Goal: Task Accomplishment & Management: Manage account settings

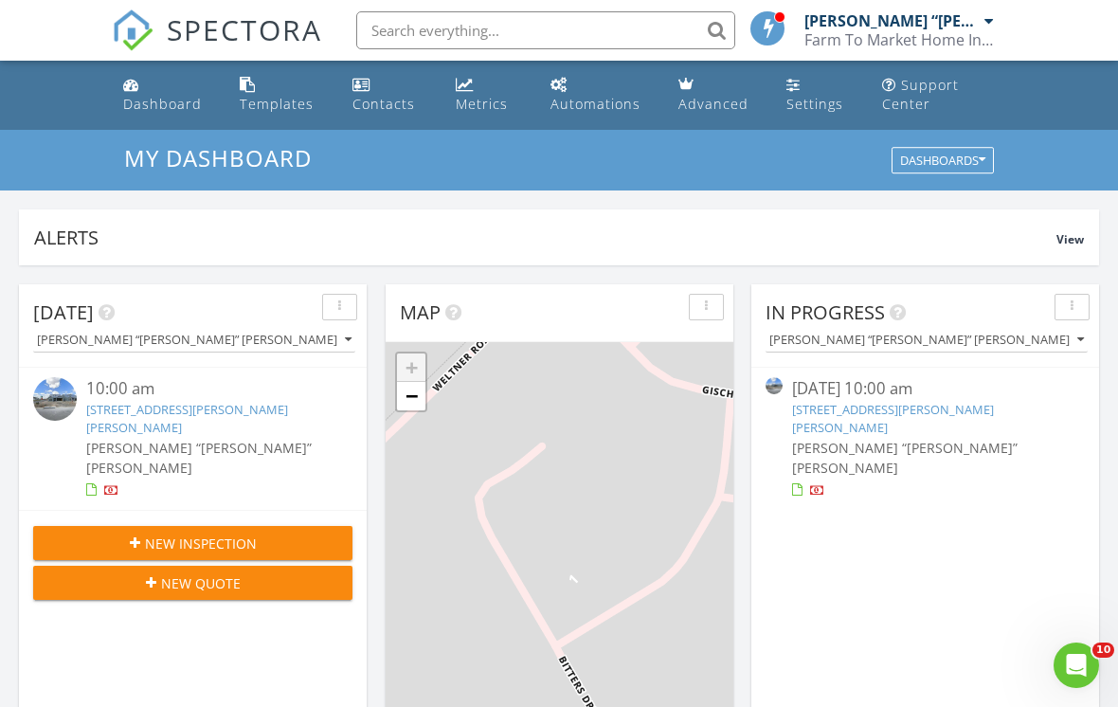
click at [275, 415] on link "1509 Passmore Downs, New Braunfels, TX 78130" at bounding box center [187, 418] width 202 height 35
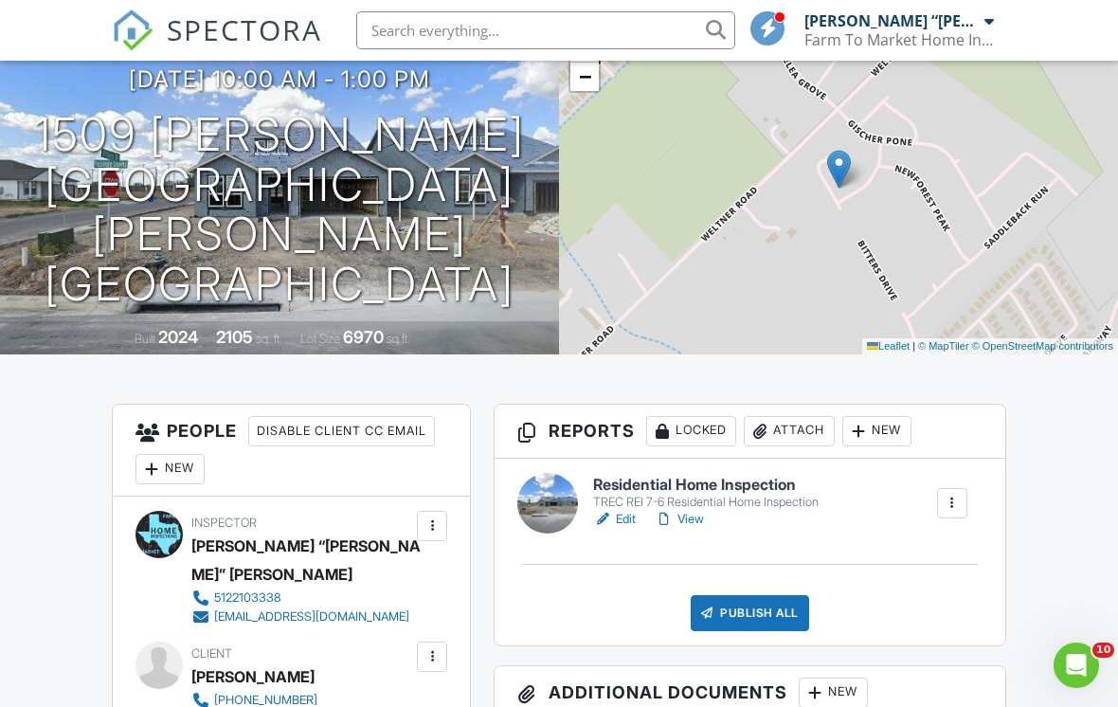
click at [620, 527] on link "Edit" at bounding box center [614, 519] width 43 height 19
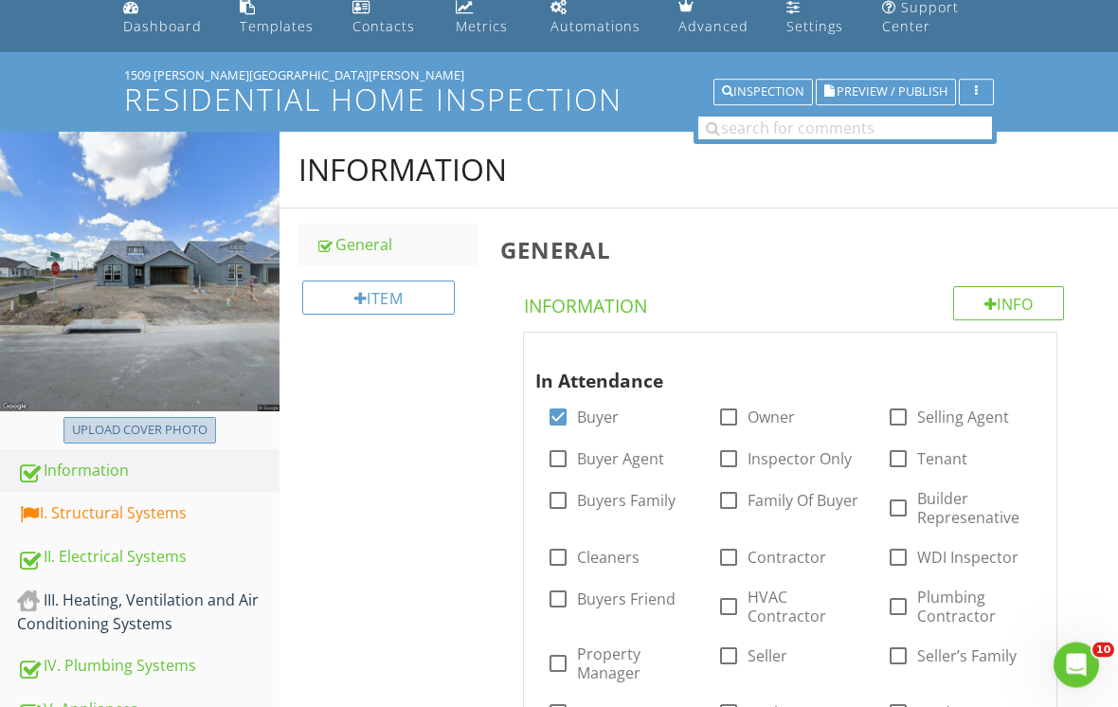
click at [201, 435] on div "Upload cover photo" at bounding box center [139, 430] width 135 height 19
type input "C:\fakepath\dji_fly_20250827_111122_321_1756325245992_photo.jpeg"
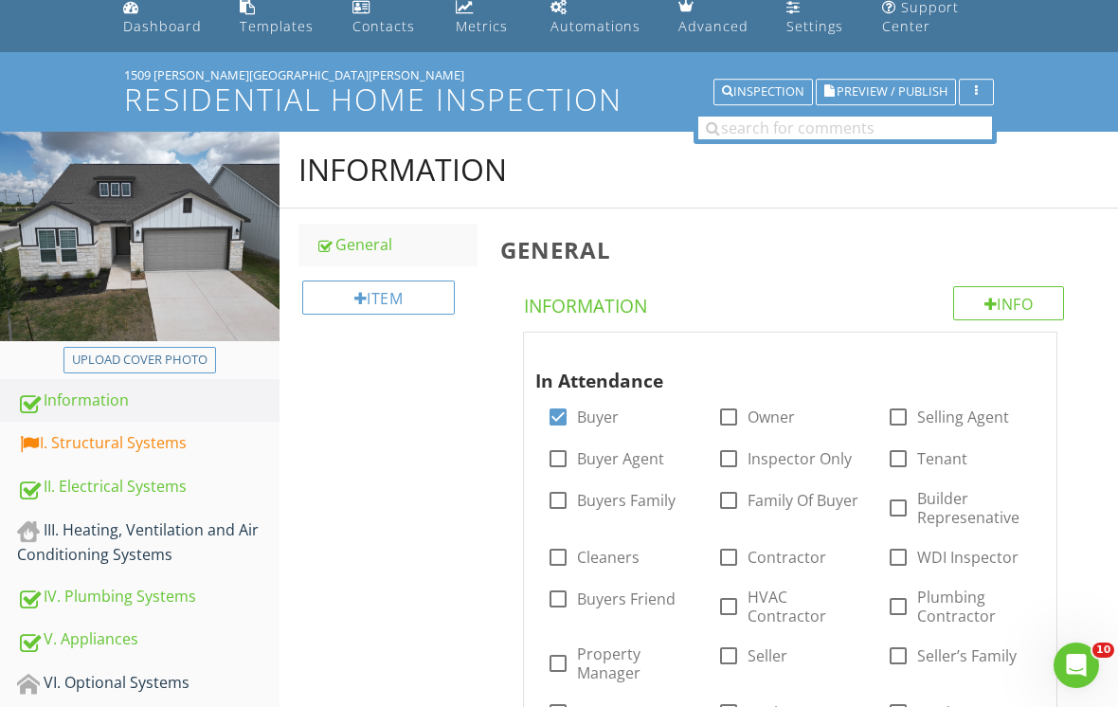
click at [175, 41] on link "Dashboard" at bounding box center [166, 18] width 101 height 54
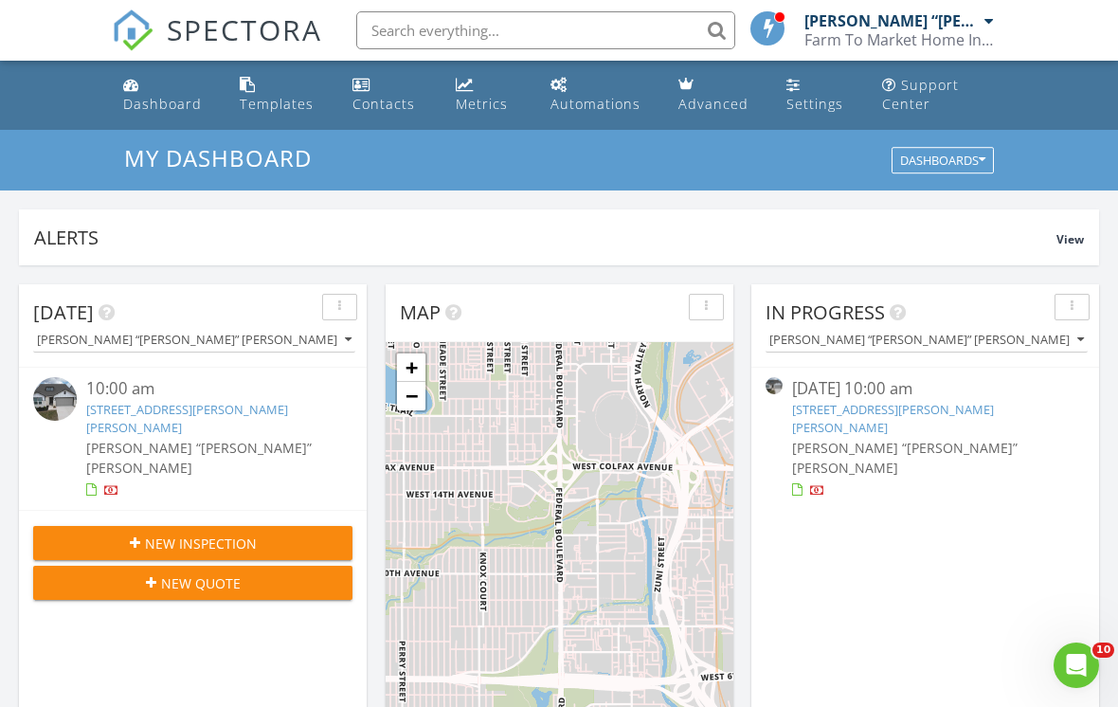
scroll to position [1725, 1119]
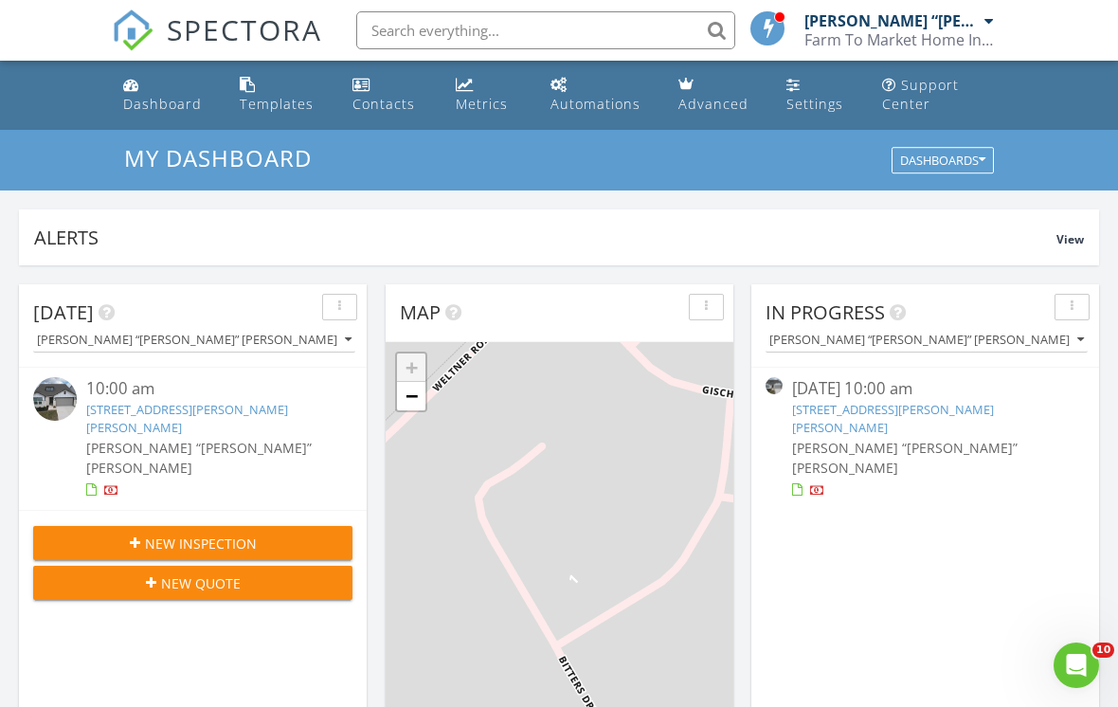
click at [278, 409] on link "[STREET_ADDRESS][PERSON_NAME][PERSON_NAME]" at bounding box center [187, 418] width 202 height 35
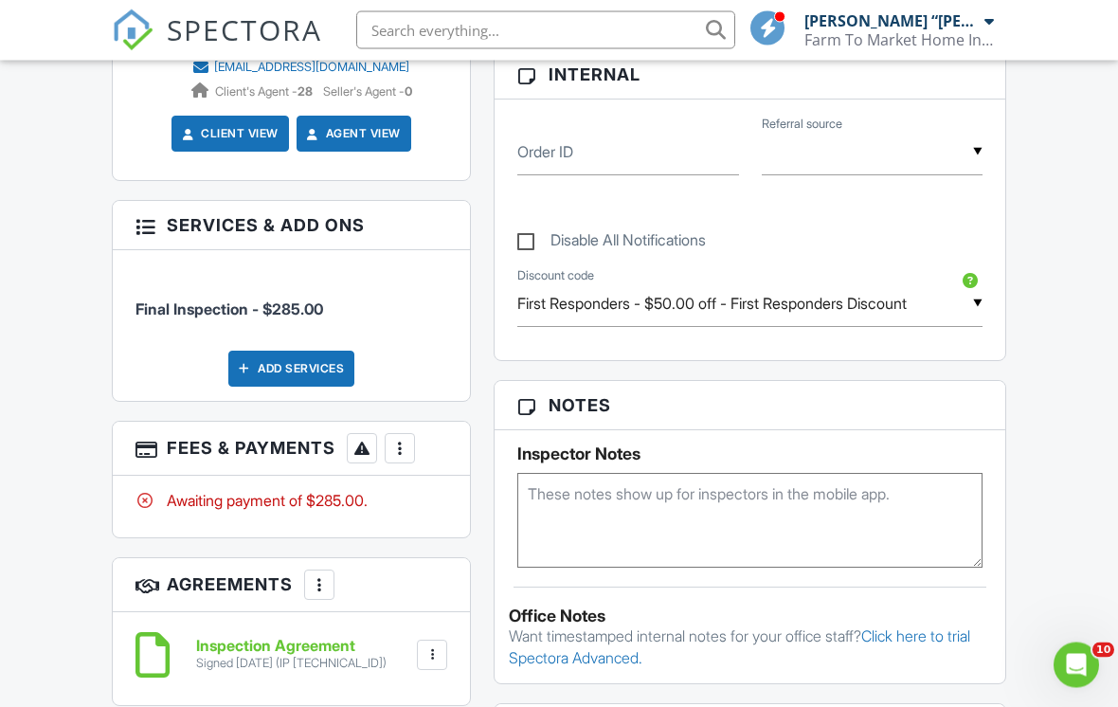
scroll to position [1009, 0]
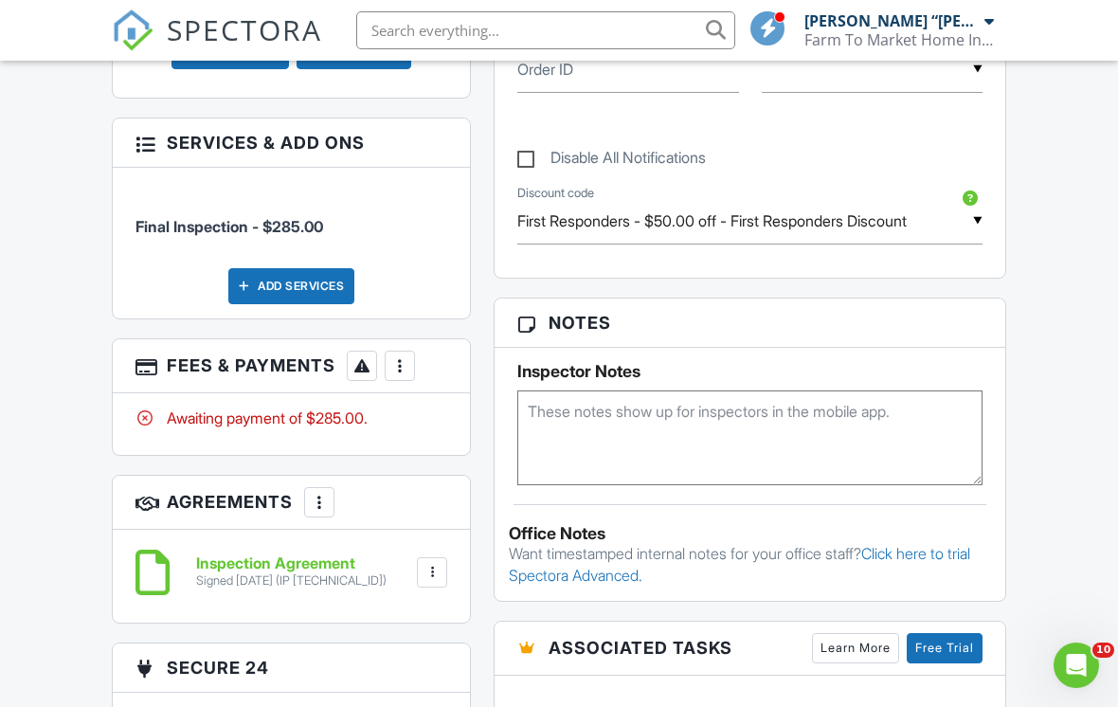
click at [398, 367] on div at bounding box center [399, 365] width 19 height 19
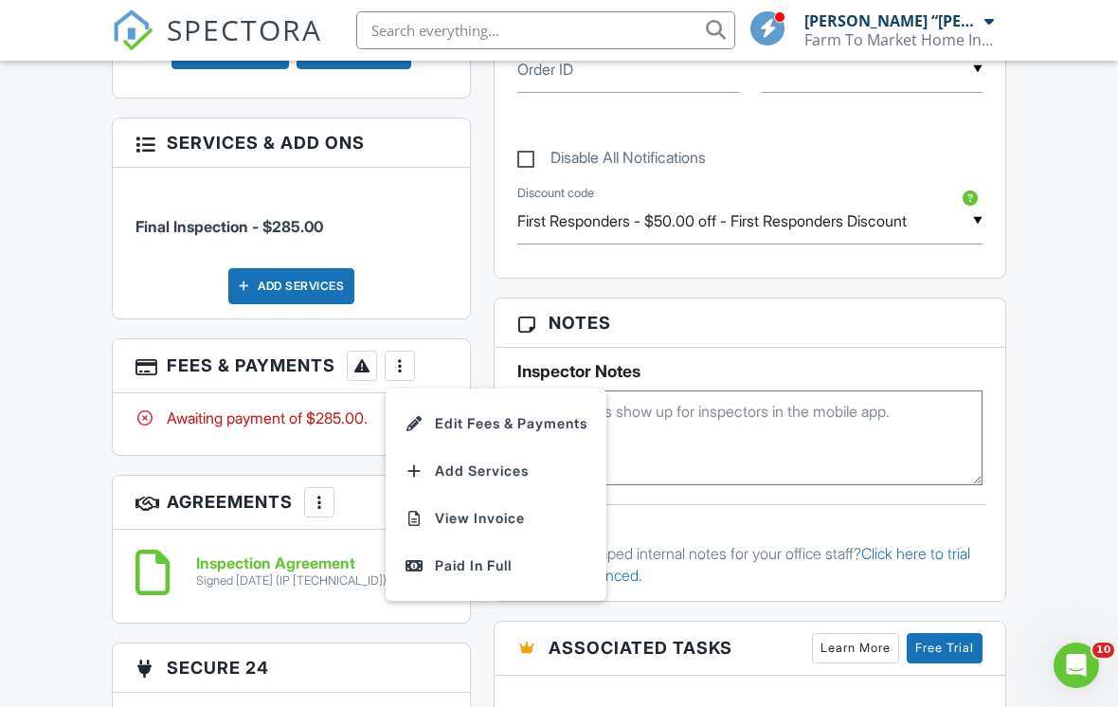
click at [481, 559] on div "Paid In Full" at bounding box center [495, 565] width 183 height 23
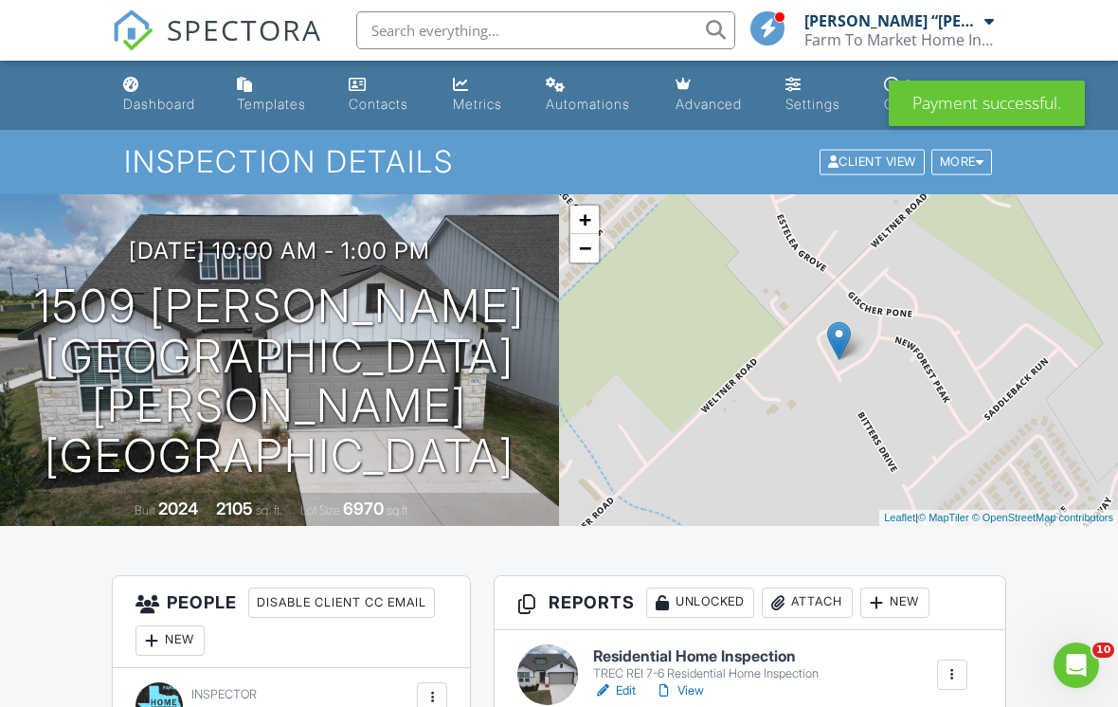
click at [180, 106] on div "Dashboard" at bounding box center [159, 104] width 72 height 16
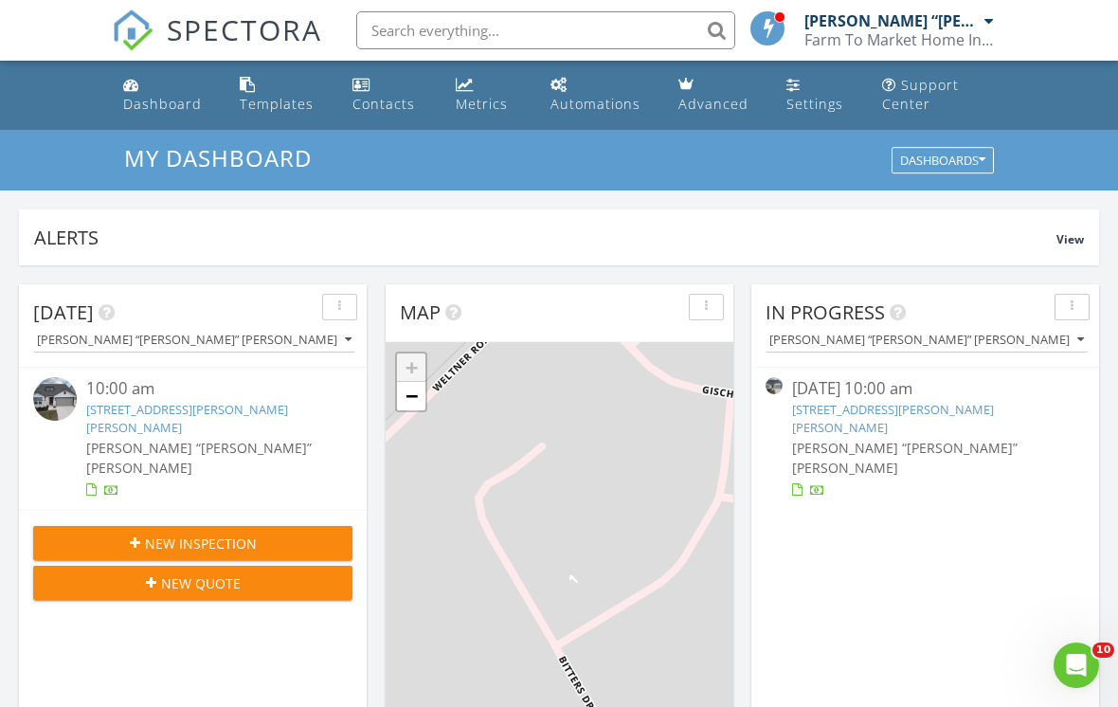
scroll to position [128, 0]
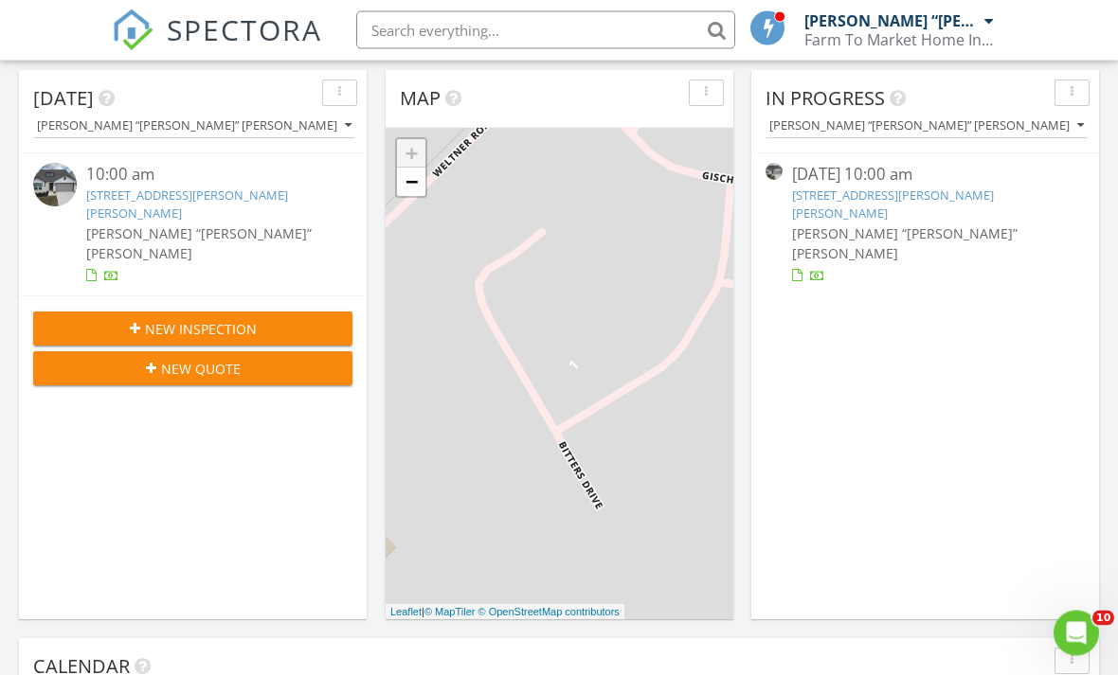
scroll to position [214, 0]
click at [229, 198] on link "1509 Passmore Downs, New Braunfels, TX 78130" at bounding box center [187, 204] width 202 height 35
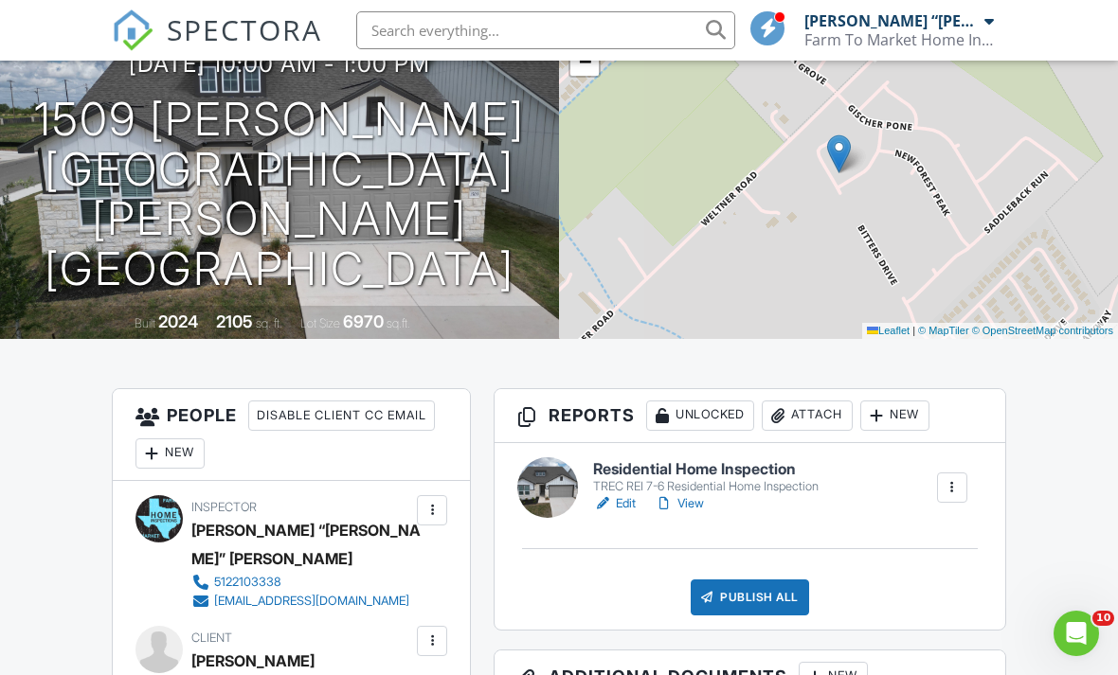
scroll to position [190, 0]
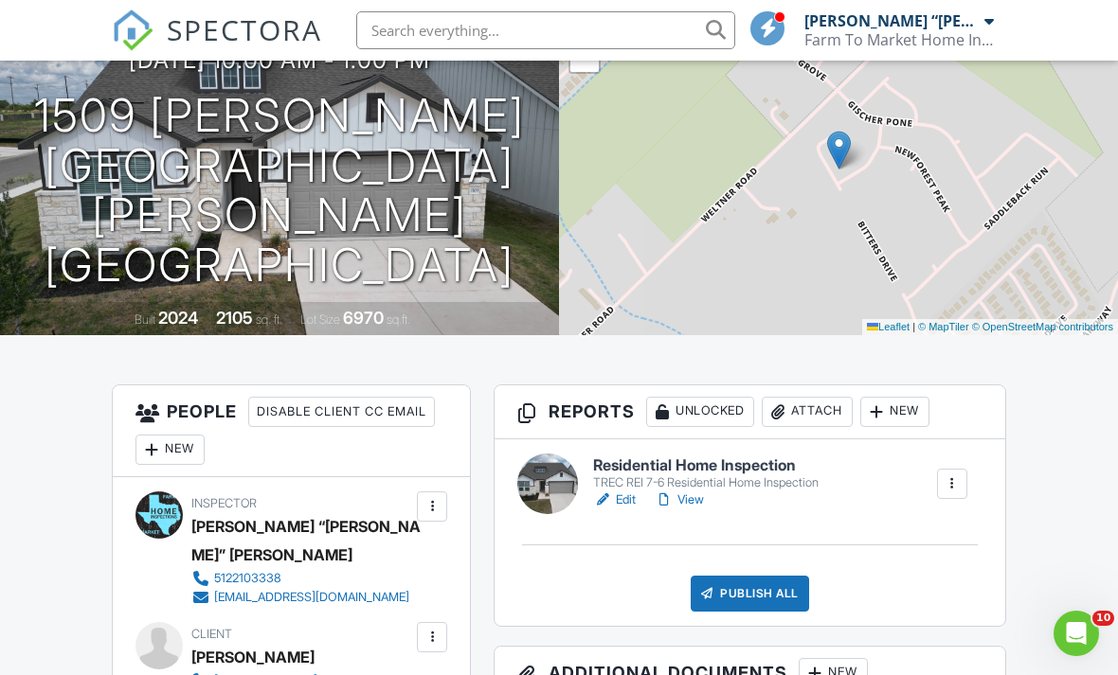
click at [687, 489] on div "TREC REI 7-6 Residential Home Inspection" at bounding box center [705, 482] width 225 height 15
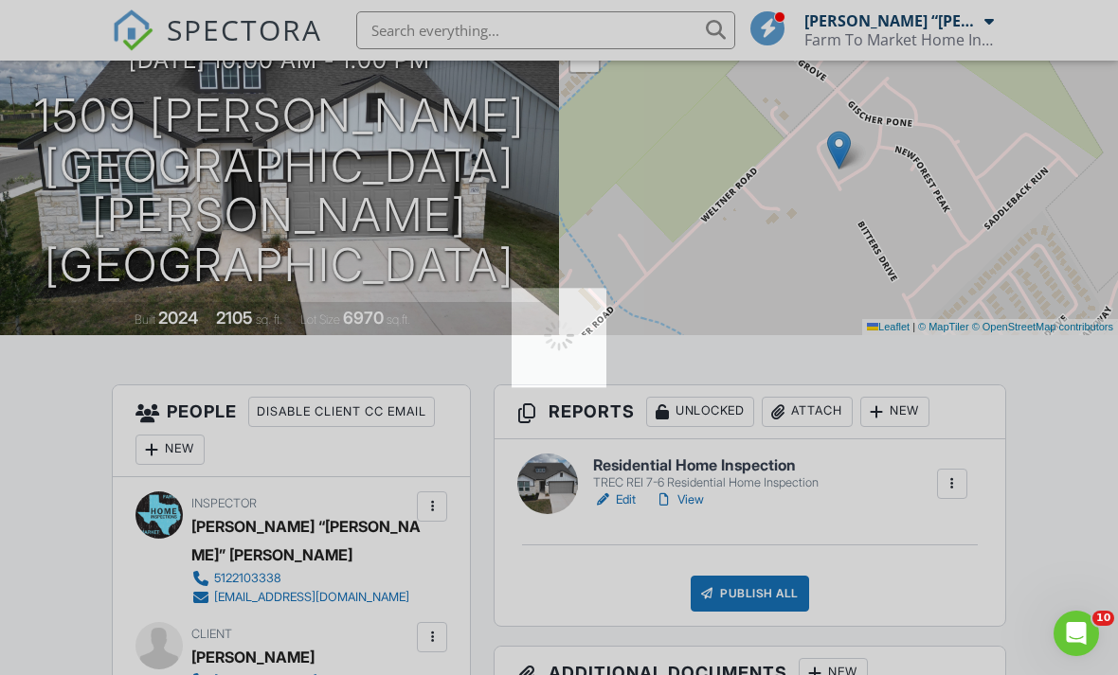
scroll to position [251, 0]
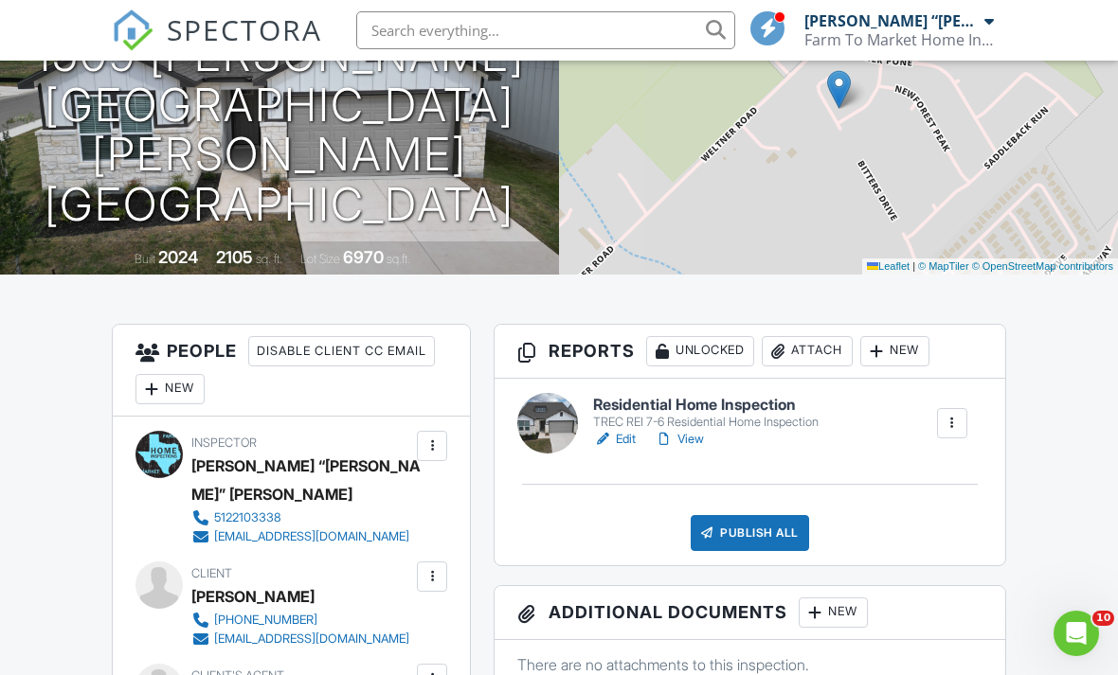
click at [690, 437] on link "View" at bounding box center [679, 439] width 49 height 19
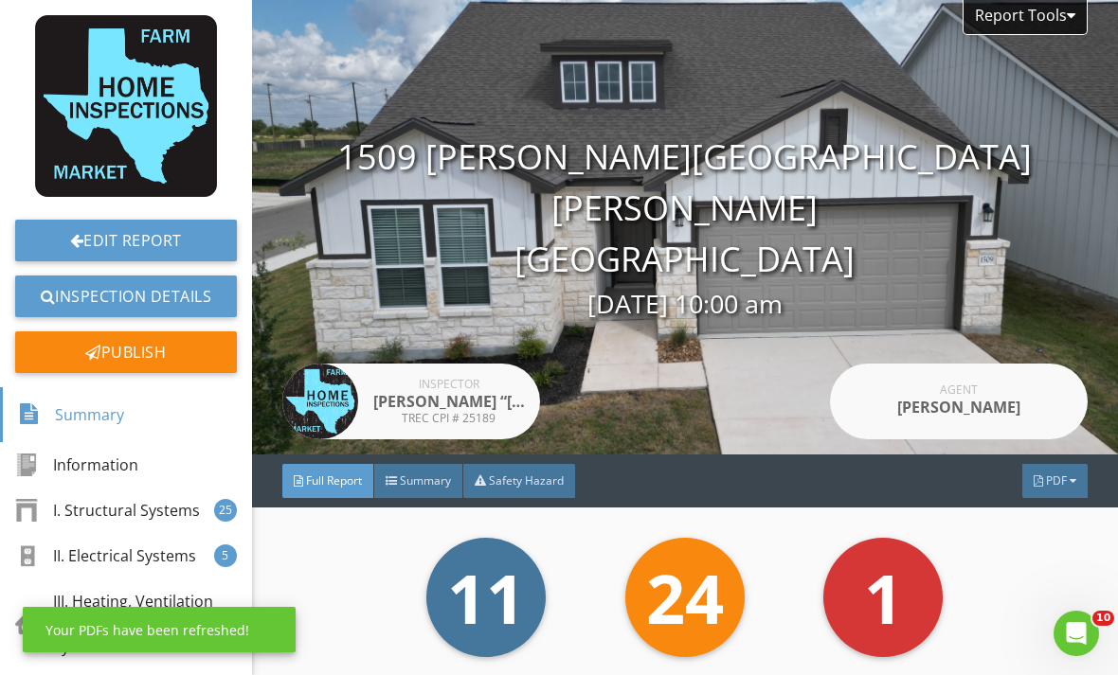
click at [1049, 482] on span "PDF" at bounding box center [1056, 481] width 21 height 16
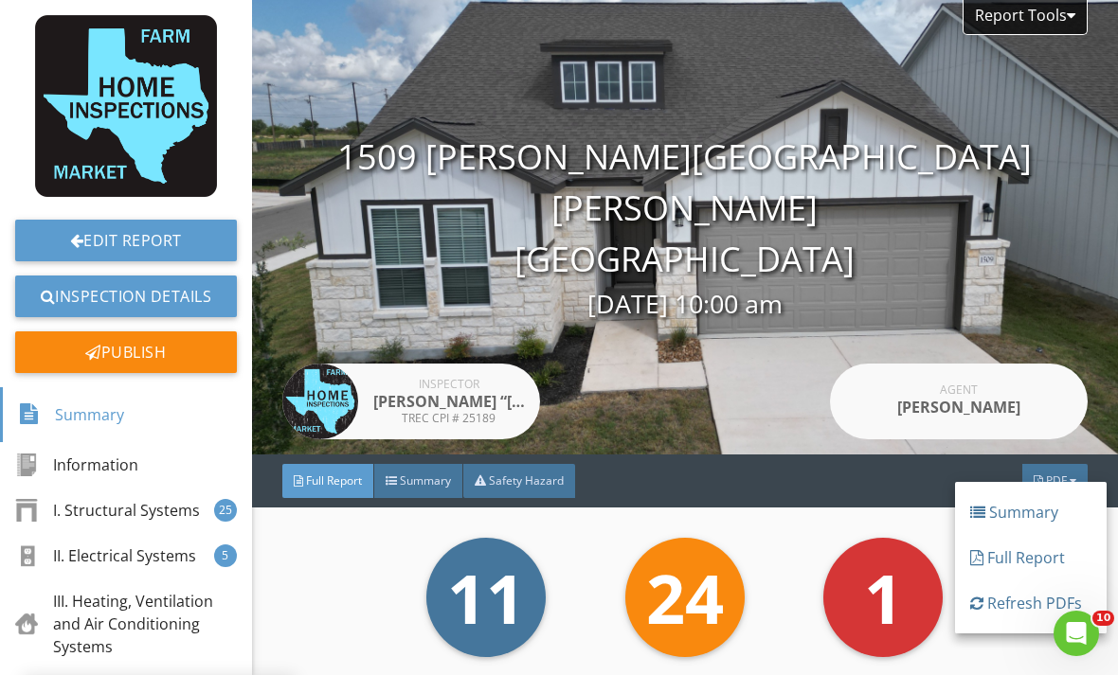
click at [1020, 560] on div "Full Report" at bounding box center [1030, 558] width 121 height 23
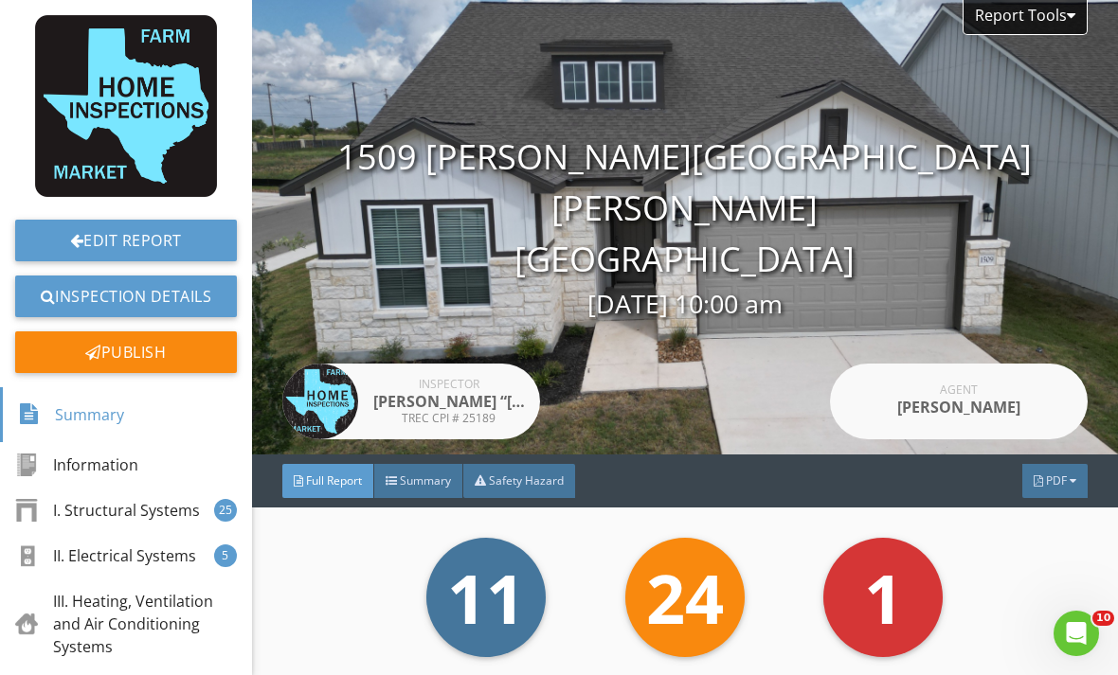
click at [1051, 486] on span "PDF" at bounding box center [1056, 481] width 21 height 16
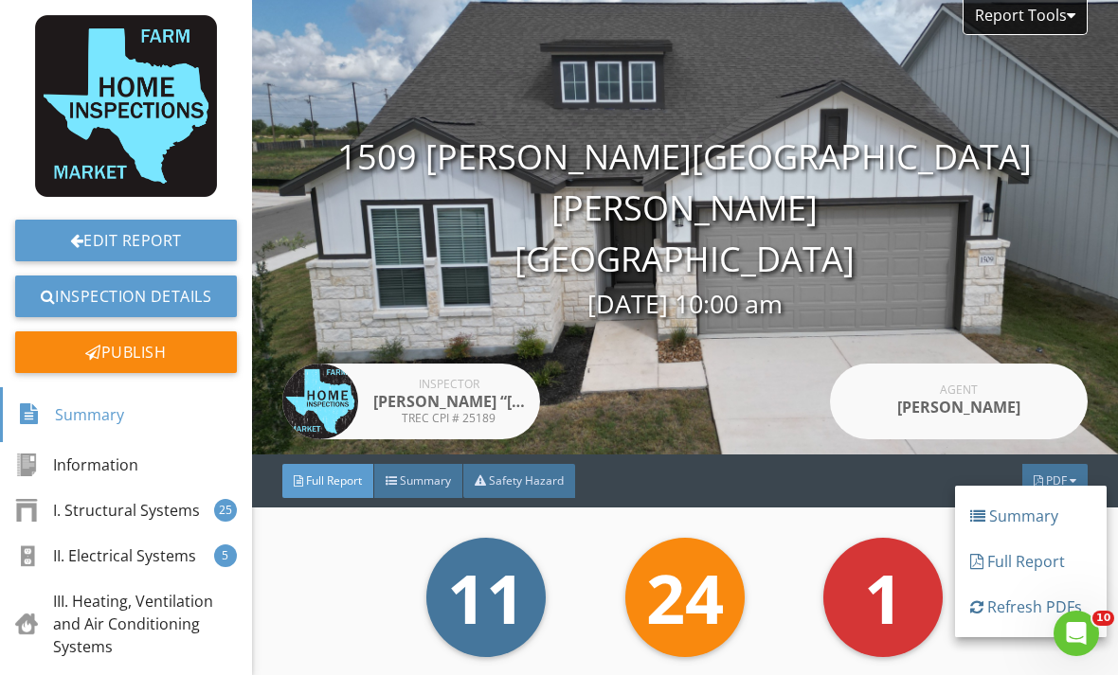
click at [999, 604] on div "Refresh PDFs" at bounding box center [1030, 607] width 121 height 23
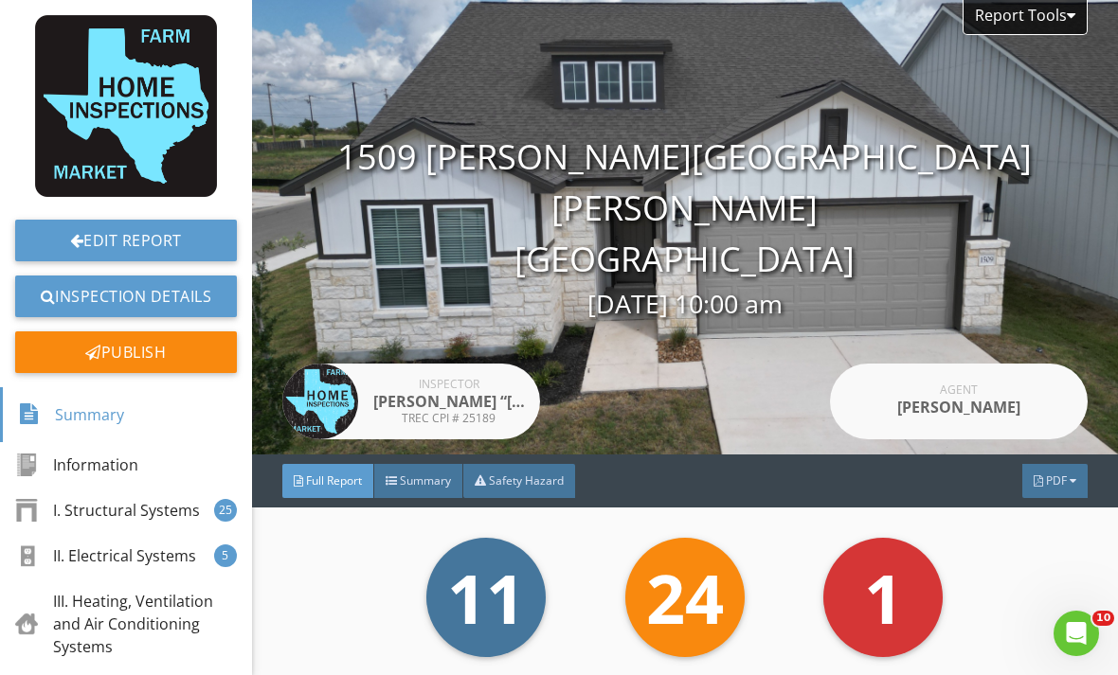
click at [1070, 473] on div "PDF" at bounding box center [1054, 481] width 65 height 34
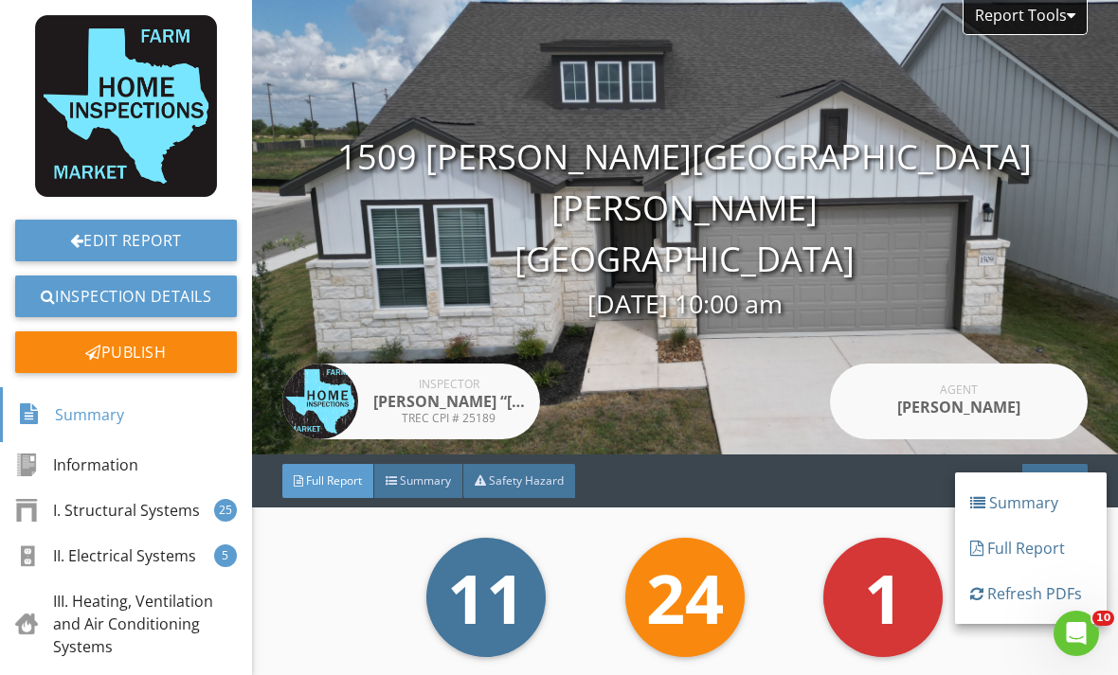
click at [1025, 548] on div "Full Report" at bounding box center [1030, 548] width 121 height 23
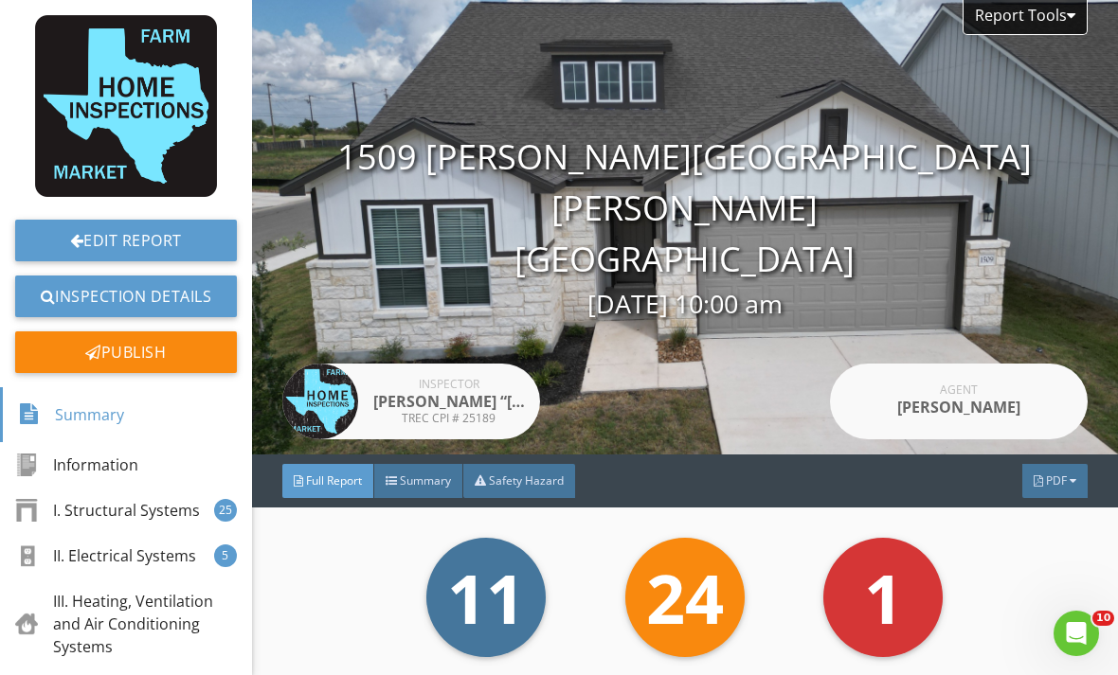
click at [1049, 471] on div "PDF" at bounding box center [1054, 481] width 65 height 34
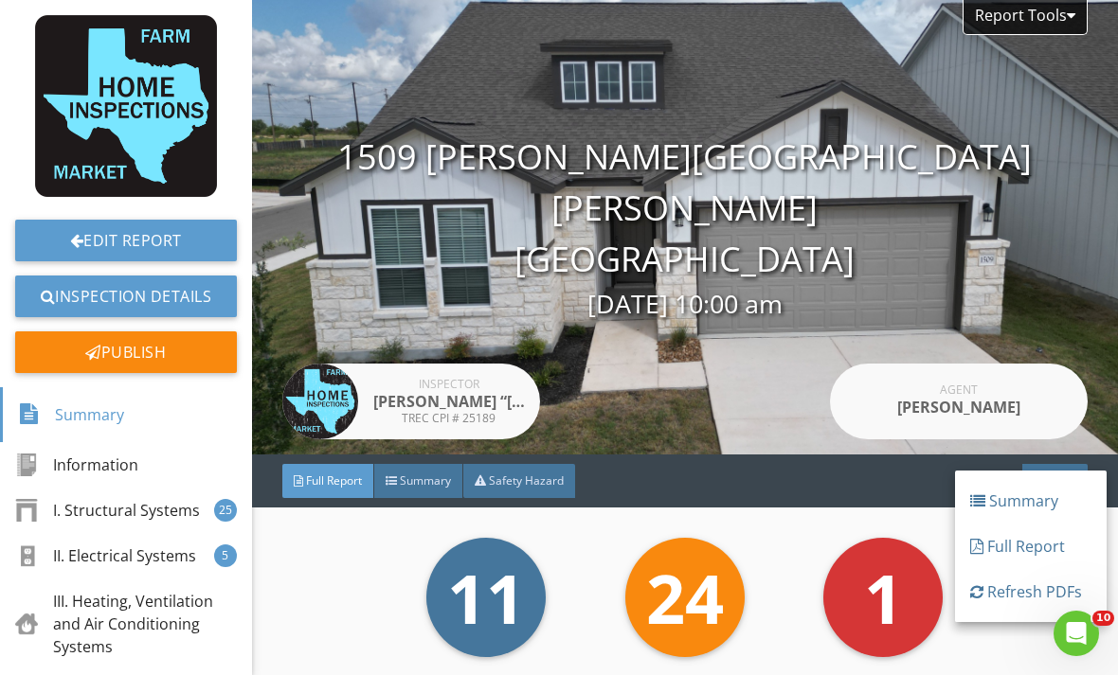
click at [1003, 584] on div "Refresh PDFs" at bounding box center [1030, 592] width 121 height 23
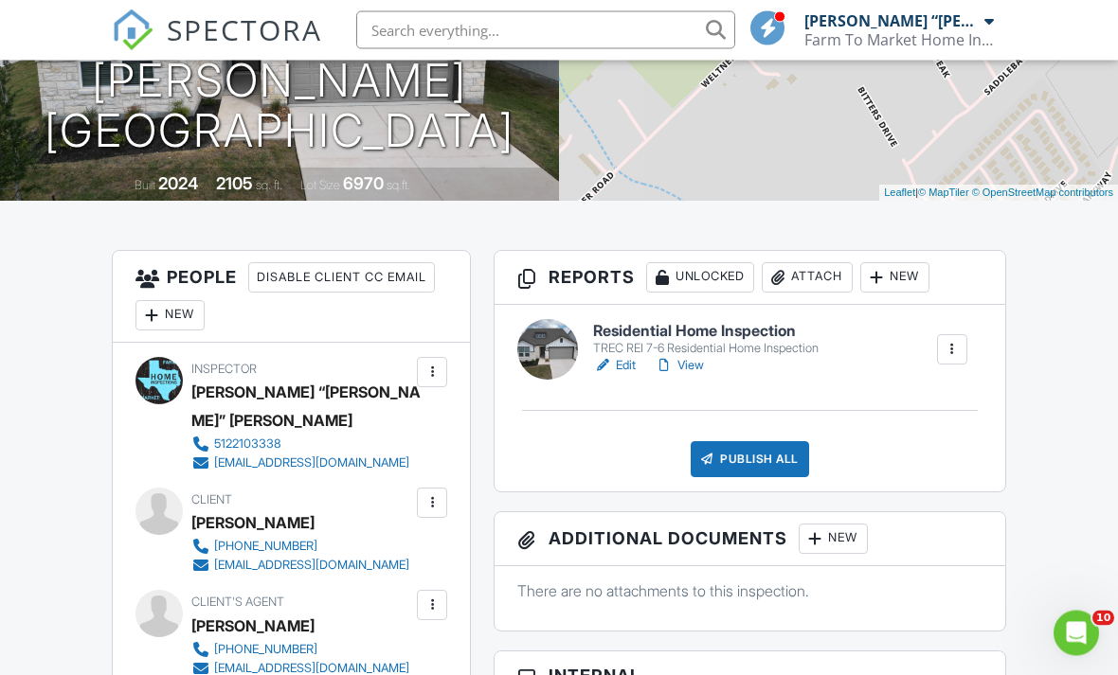
scroll to position [323, 0]
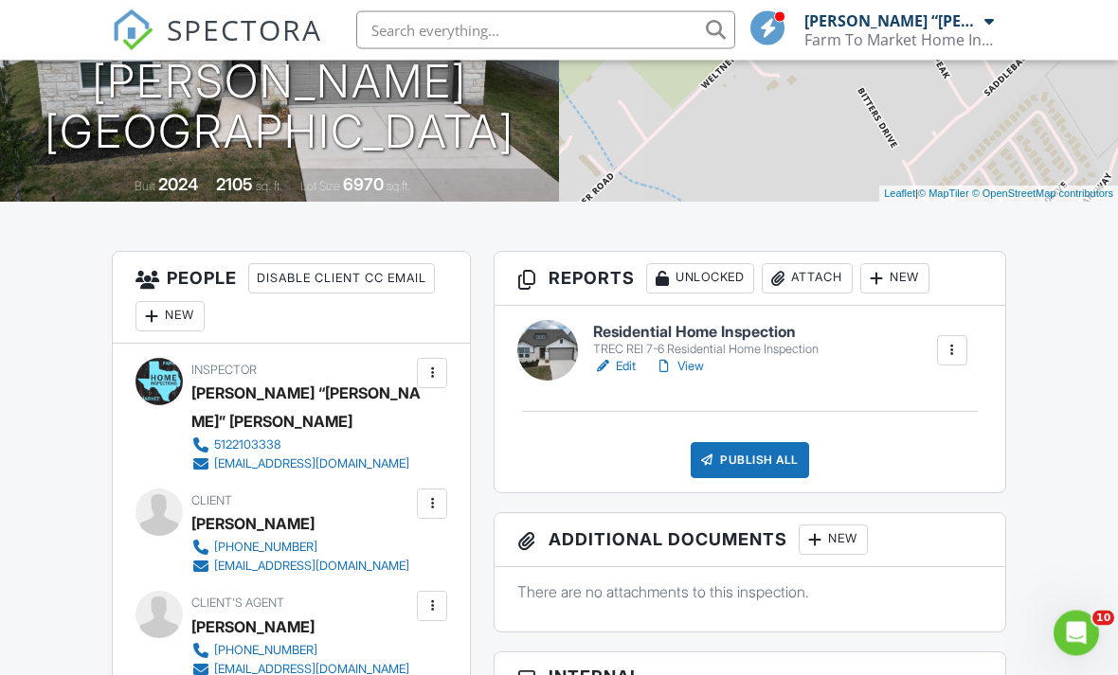
click at [756, 453] on div "Publish All" at bounding box center [749, 461] width 118 height 36
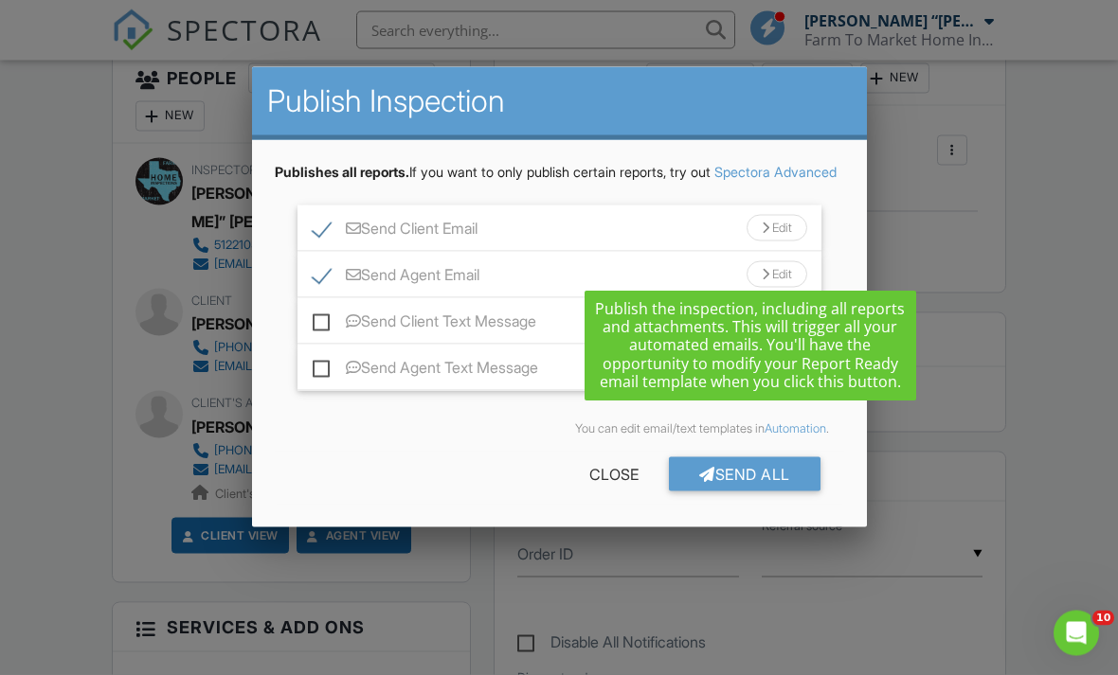
scroll to position [525, 0]
click at [766, 492] on div "Send All" at bounding box center [745, 474] width 152 height 34
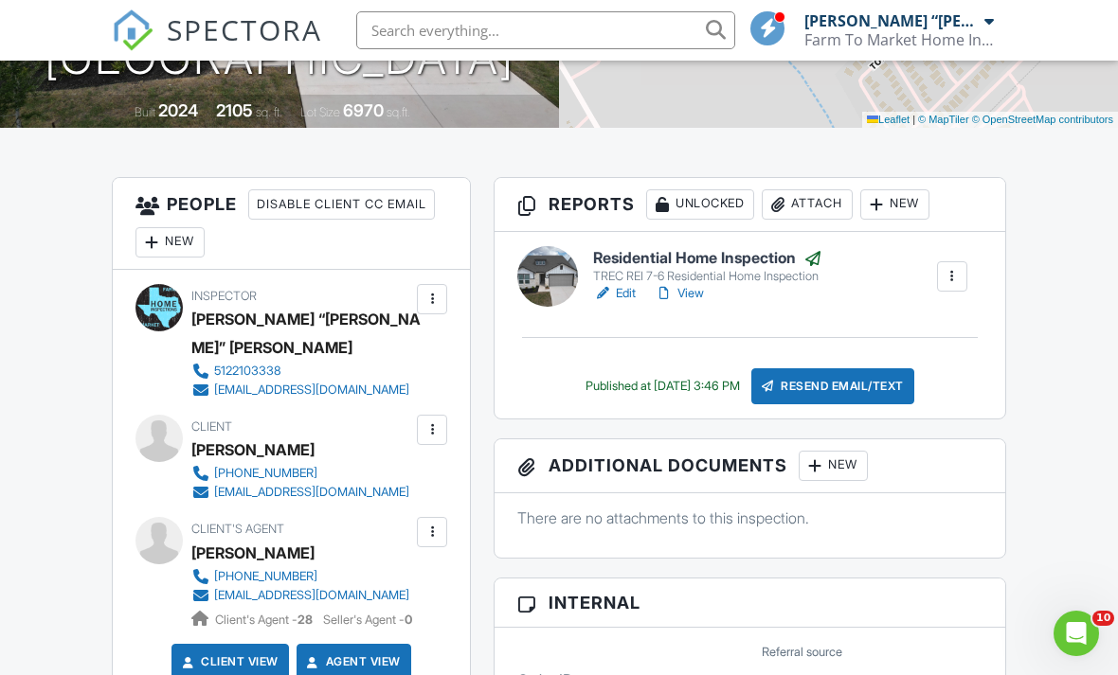
scroll to position [401, 0]
